Goal: Task Accomplishment & Management: Use online tool/utility

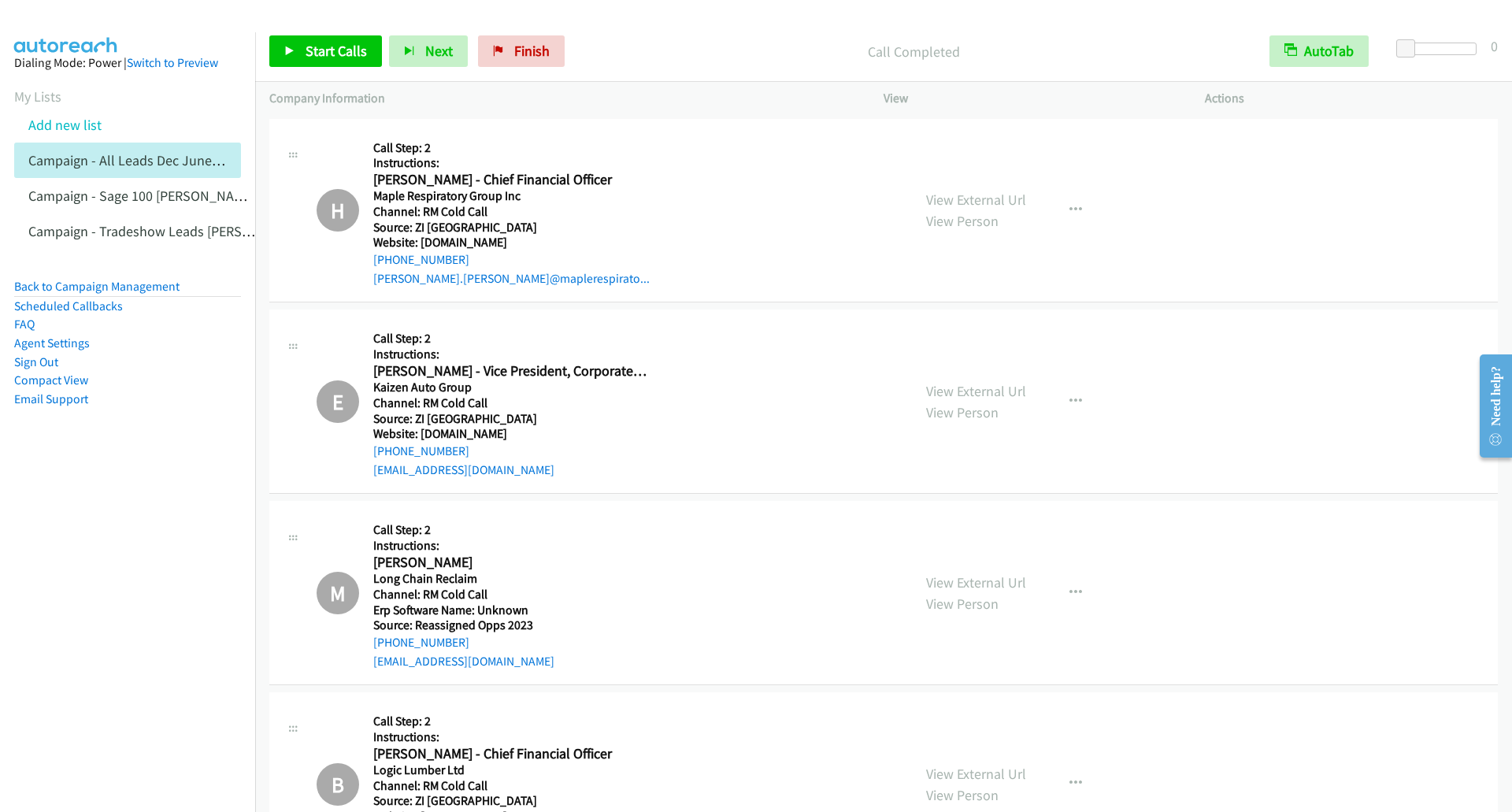
scroll to position [2047, 0]
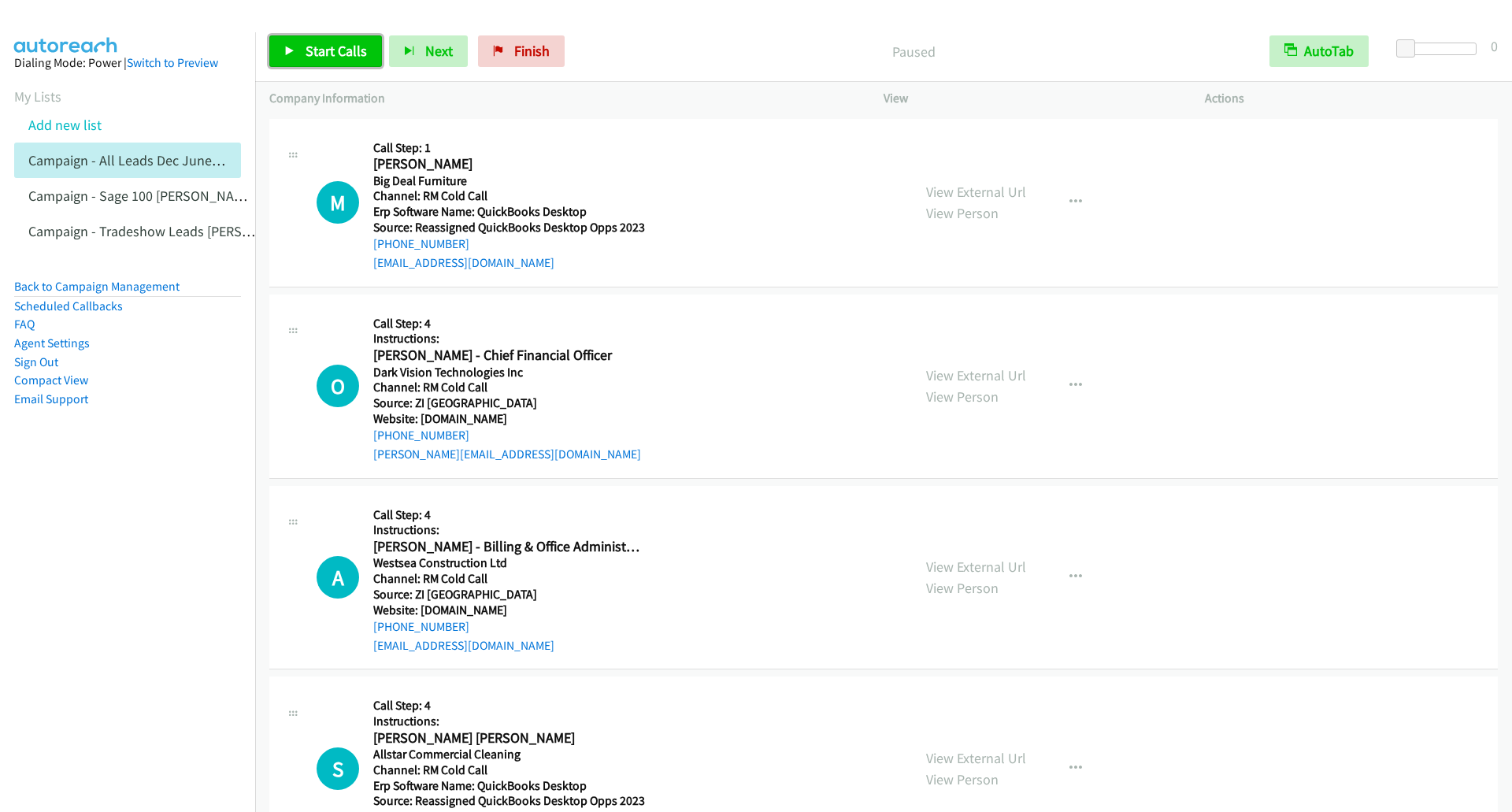
click at [312, 60] on link "Start Calls" at bounding box center [326, 51] width 113 height 32
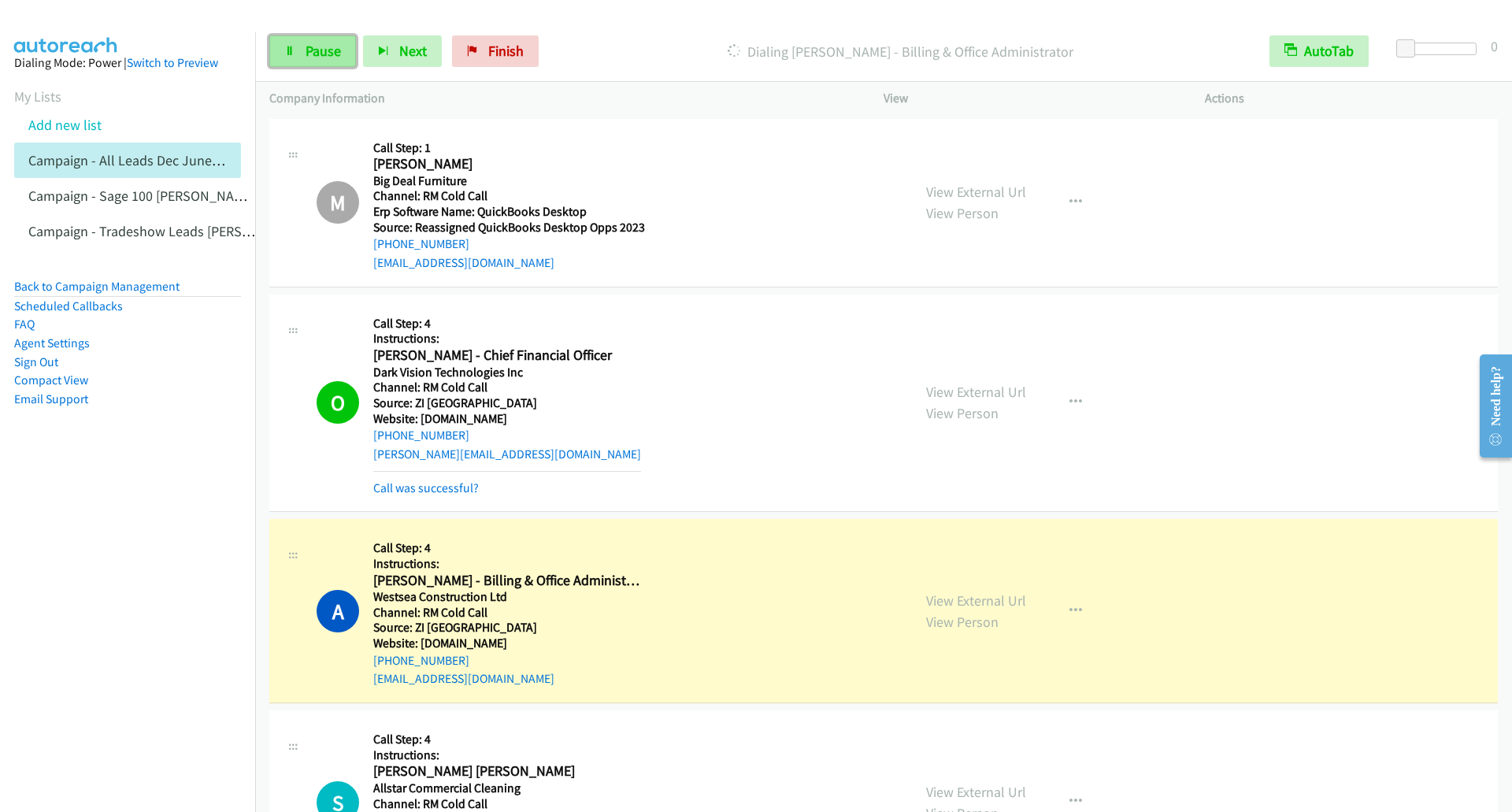
click at [287, 52] on icon at bounding box center [290, 51] width 11 height 11
click at [314, 52] on span "Start Calls" at bounding box center [336, 50] width 61 height 18
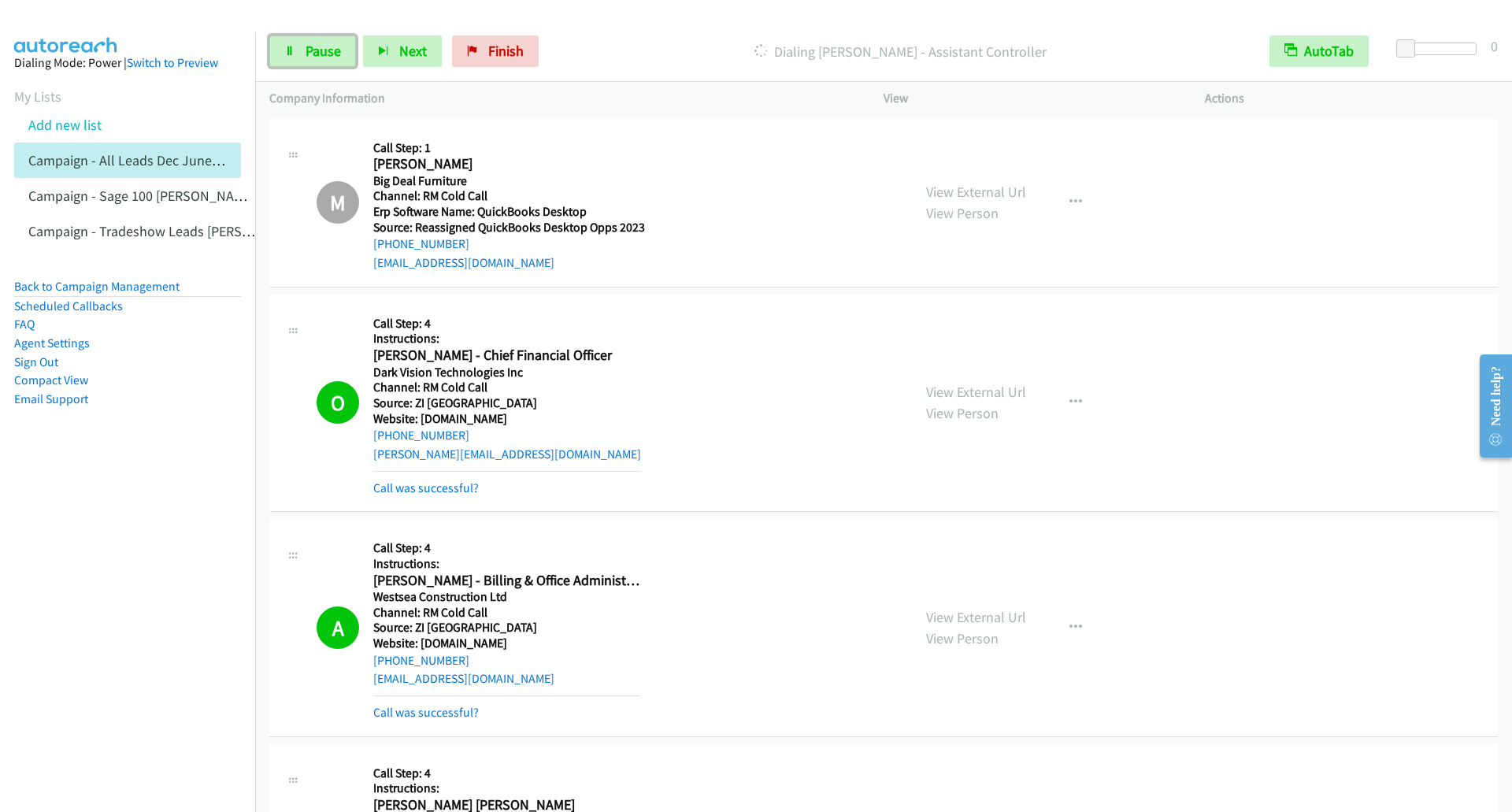
drag, startPoint x: 294, startPoint y: 51, endPoint x: 399, endPoint y: 151, distance: 145.0
click at [294, 51] on icon at bounding box center [290, 51] width 11 height 11
click at [275, 62] on link "Start Calls" at bounding box center [326, 51] width 113 height 32
click at [311, 64] on link "Pause" at bounding box center [313, 51] width 87 height 32
click at [285, 48] on icon at bounding box center [290, 51] width 11 height 11
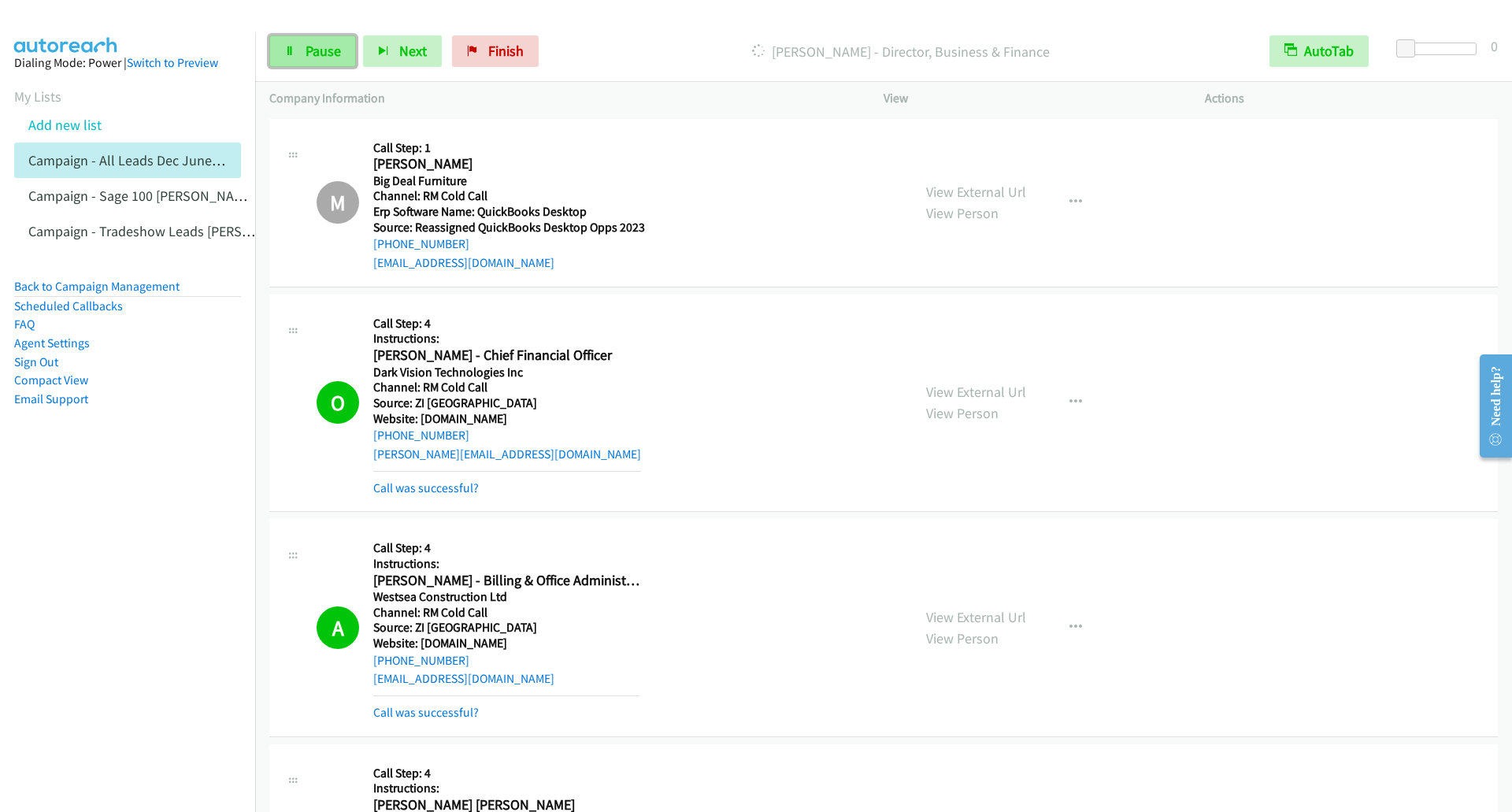
click at [295, 60] on link "Pause" at bounding box center [313, 51] width 87 height 32
click at [288, 51] on icon at bounding box center [290, 51] width 11 height 11
click at [285, 46] on icon at bounding box center [290, 51] width 11 height 11
click at [298, 42] on link "Start Calls" at bounding box center [326, 51] width 113 height 32
click at [312, 51] on span "Pause" at bounding box center [323, 50] width 36 height 18
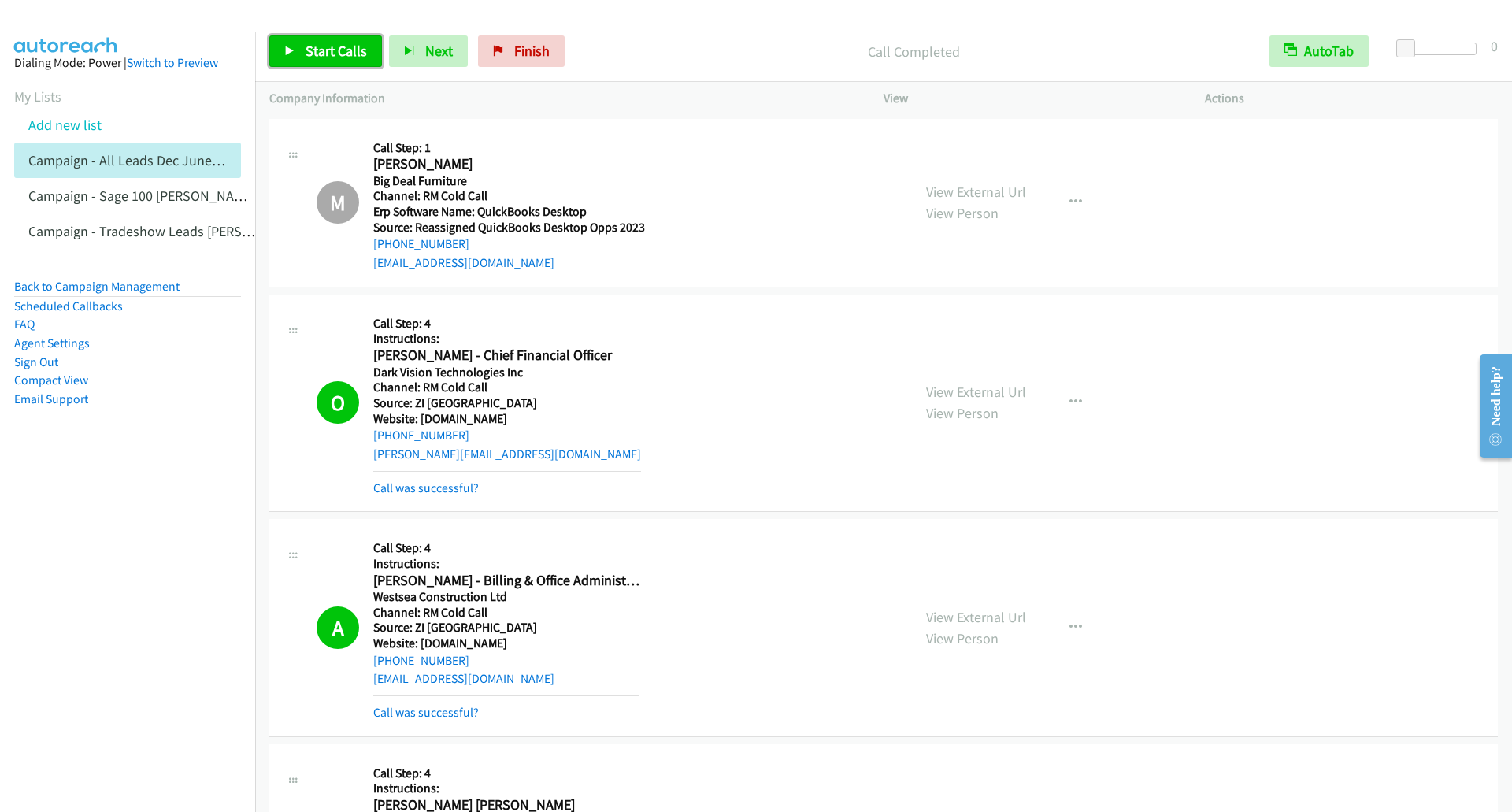
click at [319, 55] on span "Start Calls" at bounding box center [336, 50] width 61 height 18
click at [303, 54] on link "Pause" at bounding box center [313, 51] width 87 height 32
click at [288, 46] on icon at bounding box center [290, 51] width 11 height 11
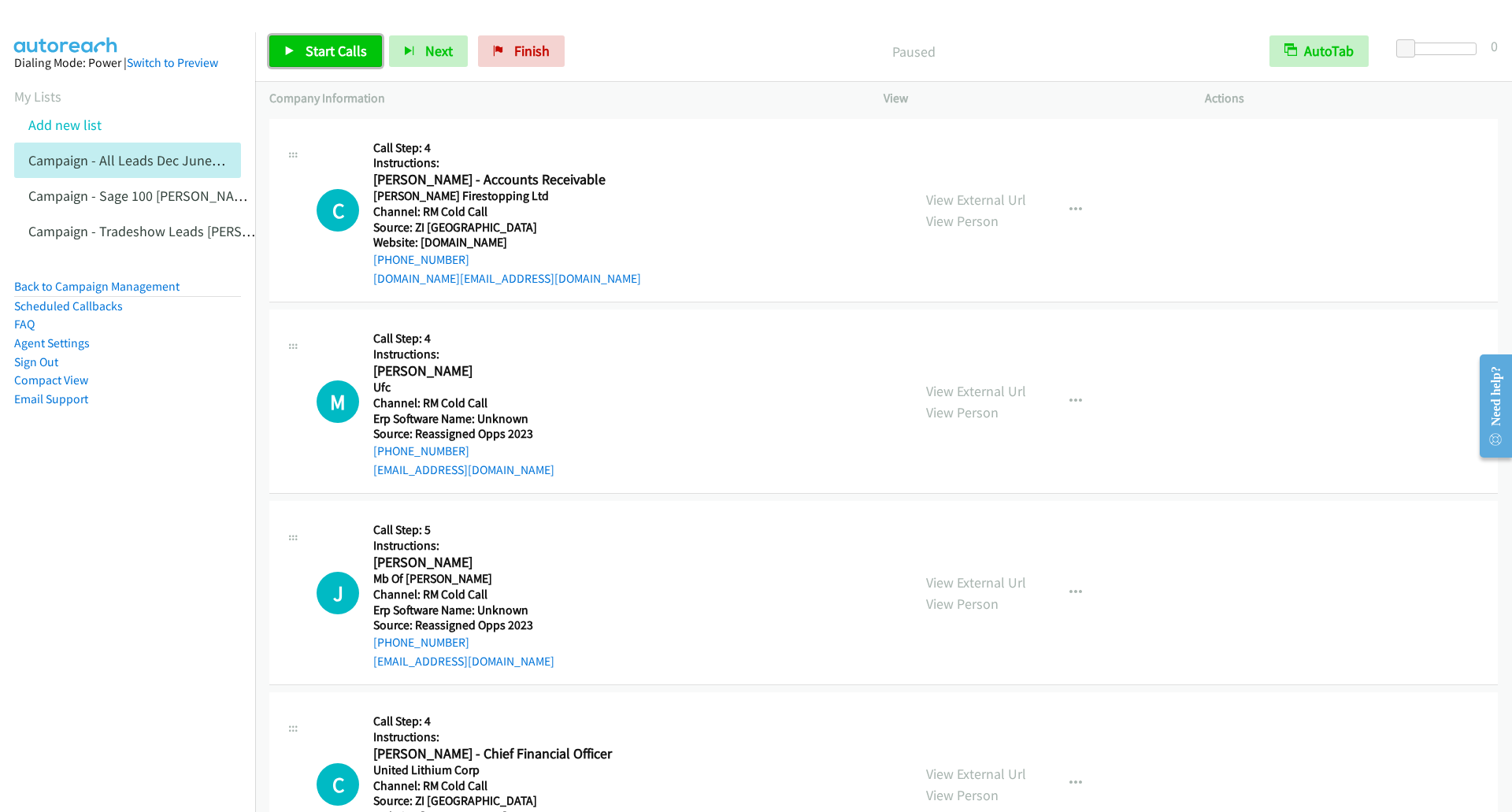
click at [288, 53] on icon at bounding box center [290, 51] width 11 height 11
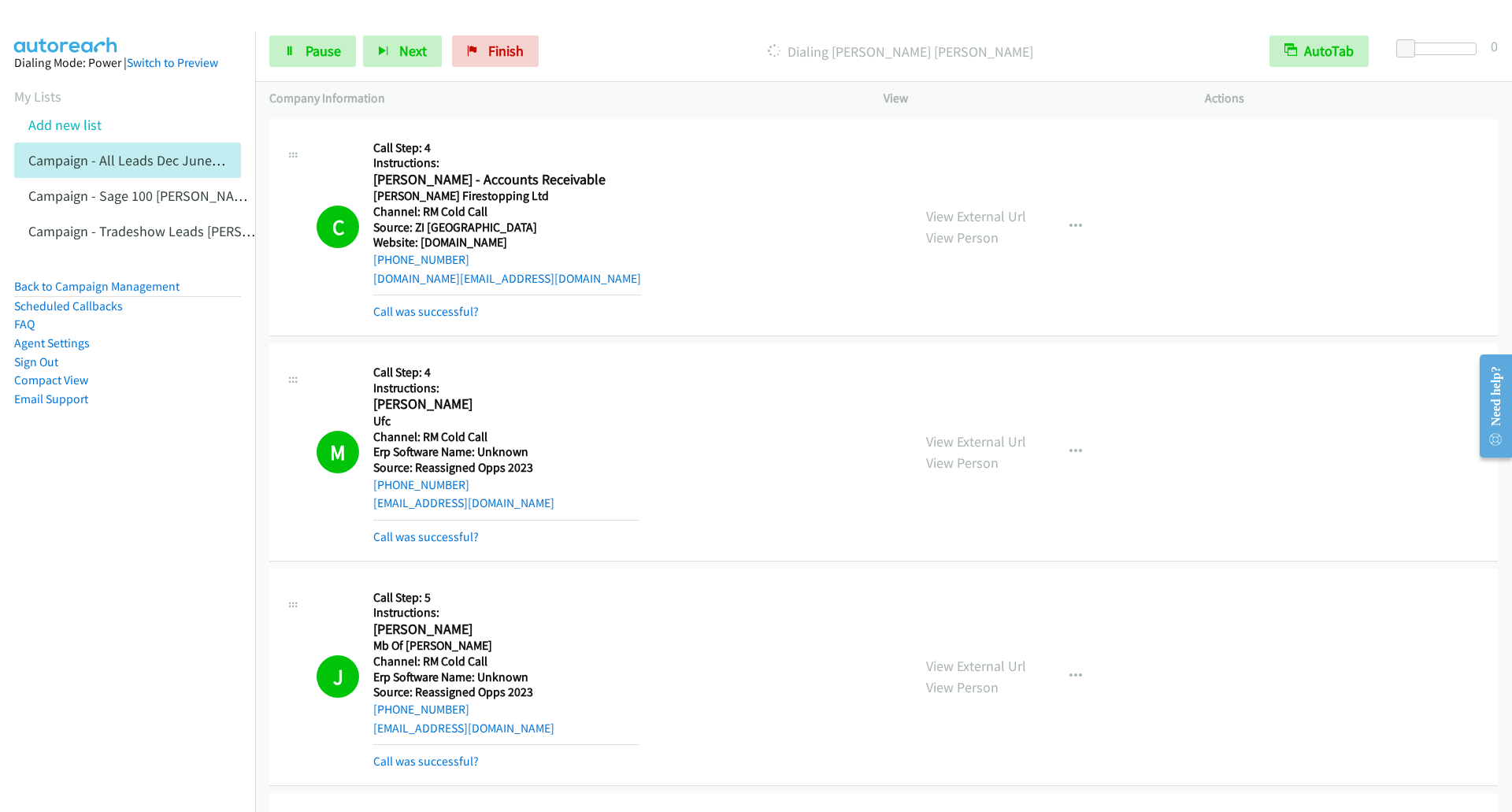
click at [235, 598] on nav "Dialing Mode: Power | Switch to Preview My Lists Add new list Campaign - All Le…" at bounding box center [127, 439] width 256 height 812
